Goal: Transaction & Acquisition: Purchase product/service

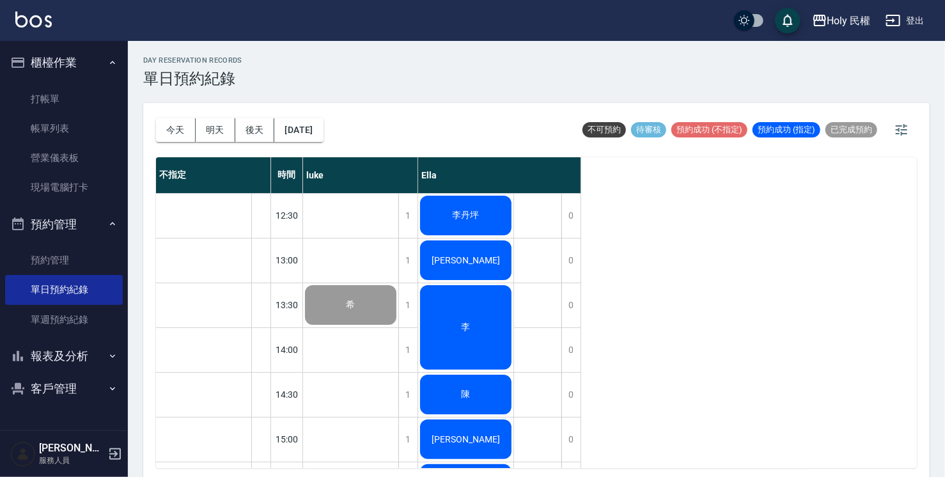
scroll to position [451, 0]
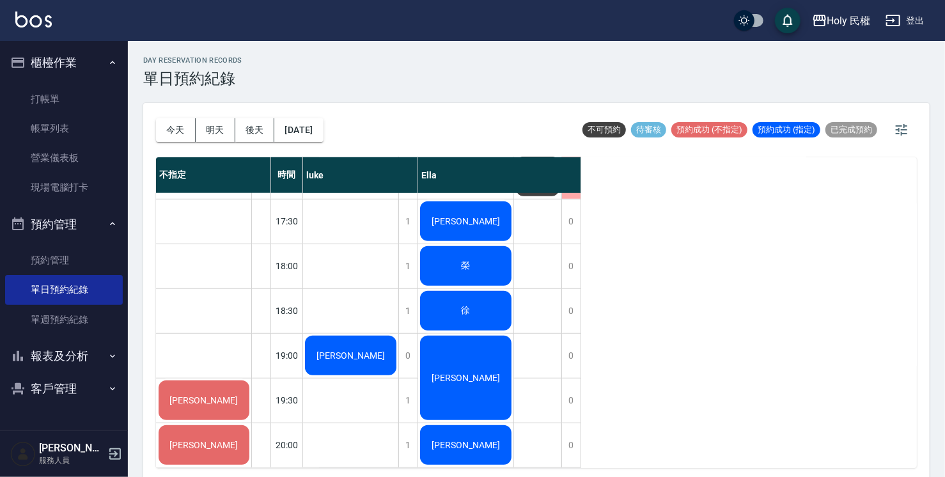
click at [320, 341] on div "[PERSON_NAME]" at bounding box center [350, 355] width 95 height 43
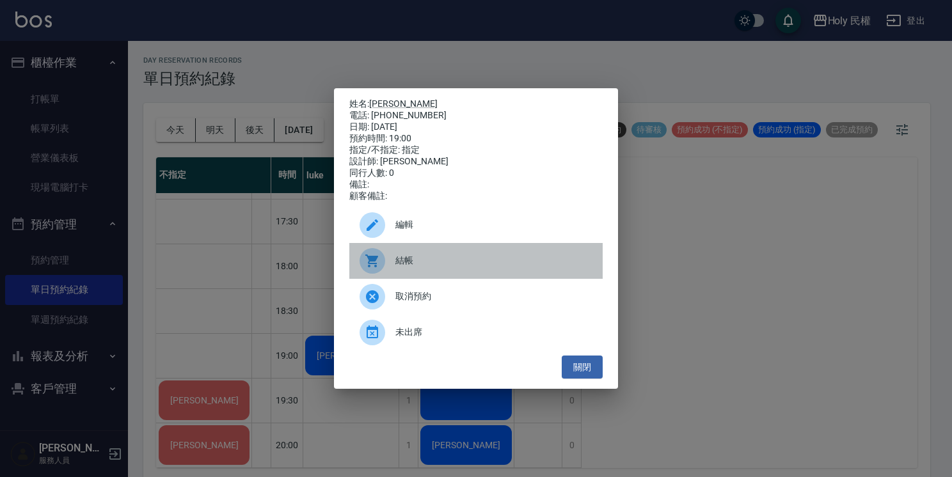
click at [415, 267] on span "結帳" at bounding box center [493, 260] width 197 height 13
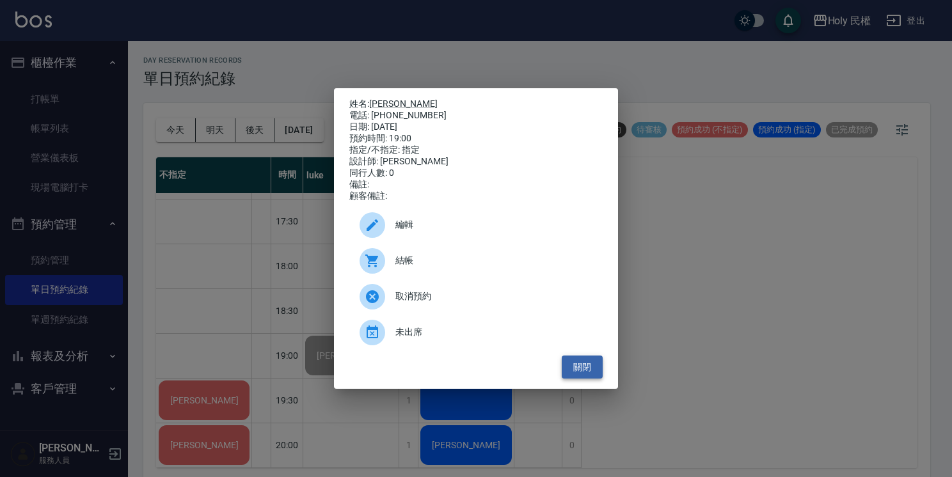
click at [599, 373] on button "關閉" at bounding box center [581, 368] width 41 height 24
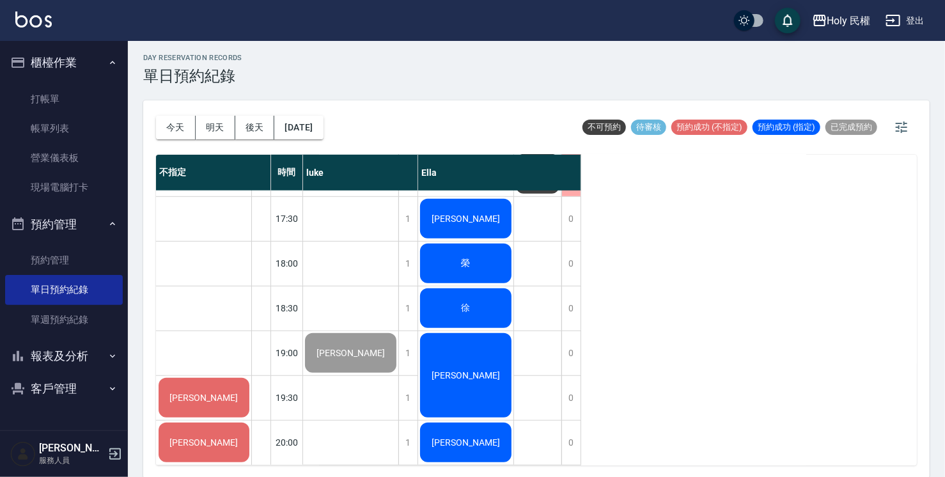
scroll to position [3, 0]
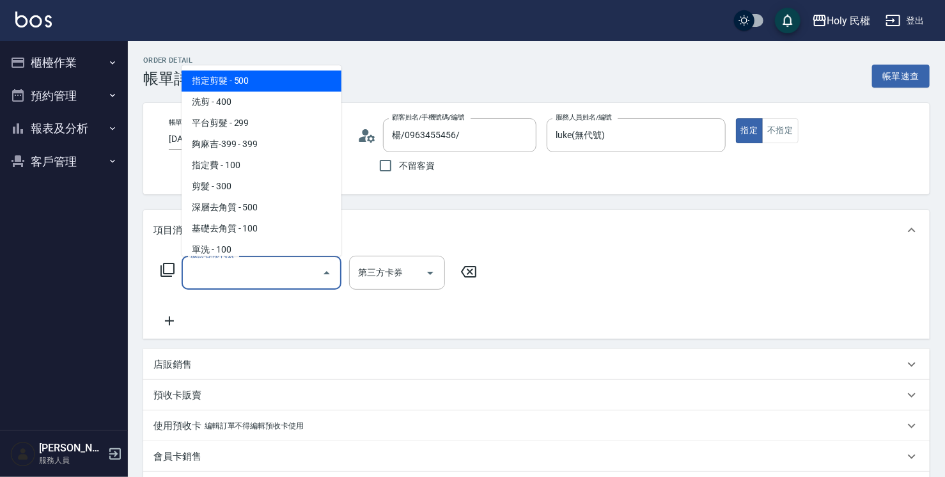
click at [270, 272] on input "服務名稱/代號" at bounding box center [251, 273] width 129 height 22
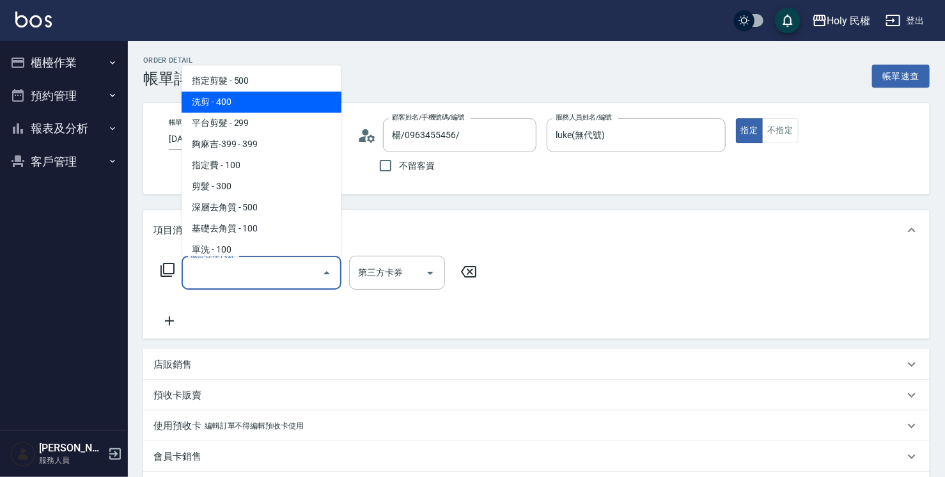
click at [203, 109] on span "洗剪 - 400" at bounding box center [262, 101] width 160 height 21
type input "洗剪(3)"
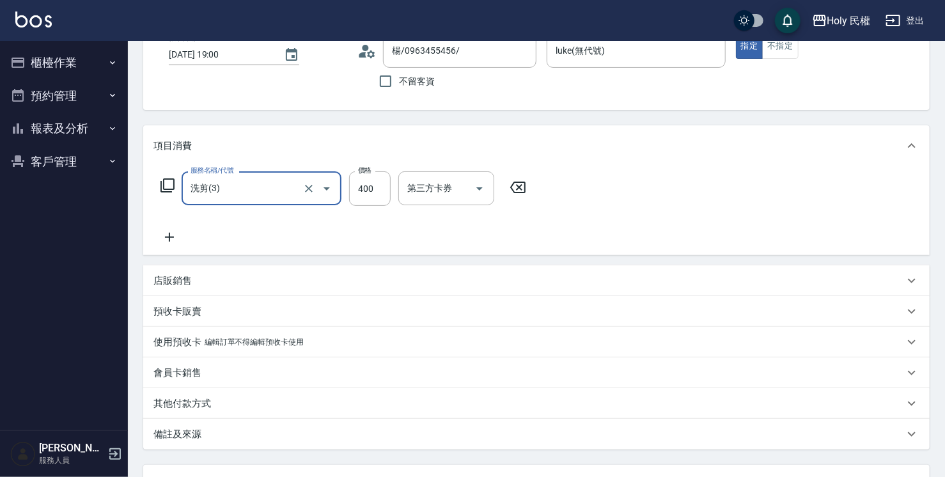
scroll to position [193, 0]
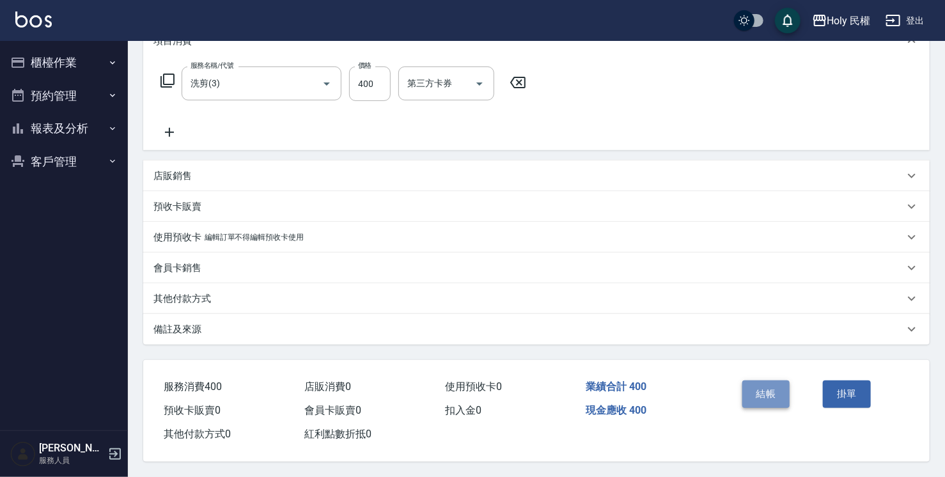
click at [769, 389] on button "結帳" at bounding box center [766, 393] width 48 height 27
